Goal: Task Accomplishment & Management: Manage account settings

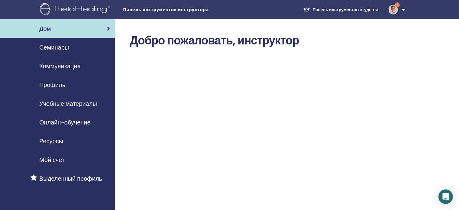
click at [56, 46] on font "Семинары" at bounding box center [54, 48] width 30 height 8
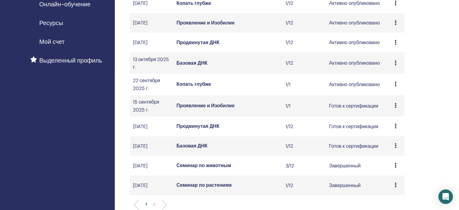
scroll to position [119, 0]
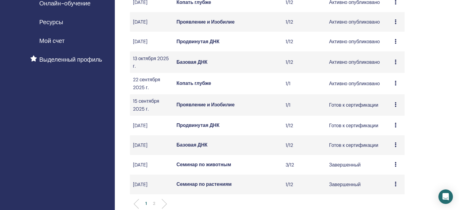
click at [201, 108] on font "Проявление и Изобилие" at bounding box center [205, 105] width 58 height 6
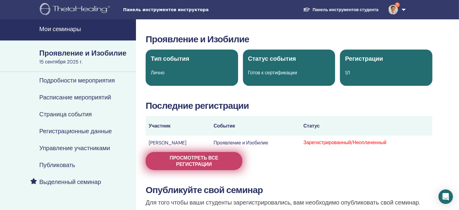
click at [196, 166] on font "Просмотреть все регистрации" at bounding box center [194, 161] width 49 height 13
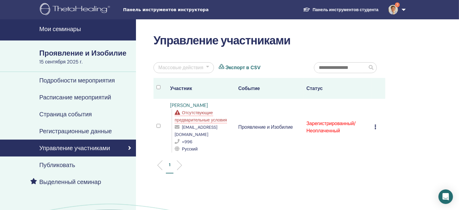
click at [375, 124] on icon at bounding box center [376, 126] width 2 height 5
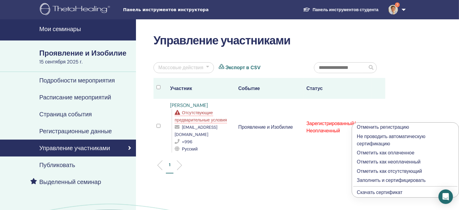
click at [375, 182] on font "Заполнить и сертифицировать" at bounding box center [391, 180] width 69 height 6
